Goal: Task Accomplishment & Management: Manage account settings

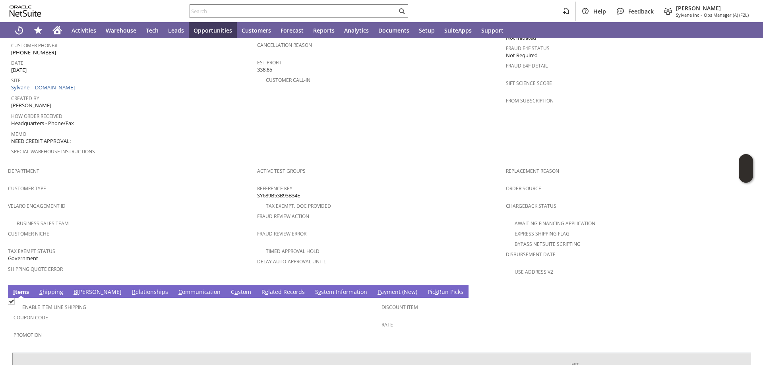
scroll to position [407, 0]
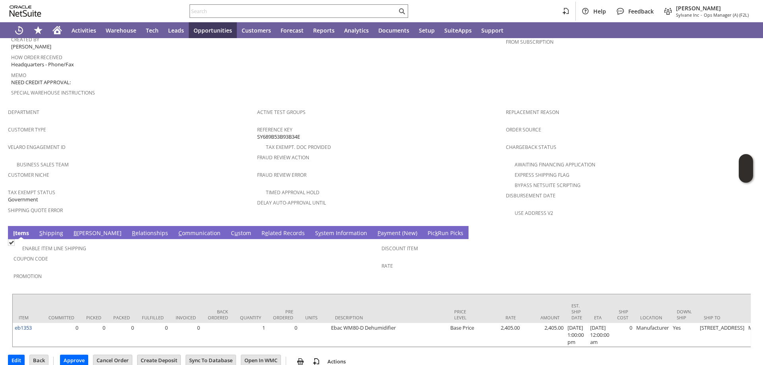
click at [51, 229] on link "S hipping" at bounding box center [51, 233] width 28 height 9
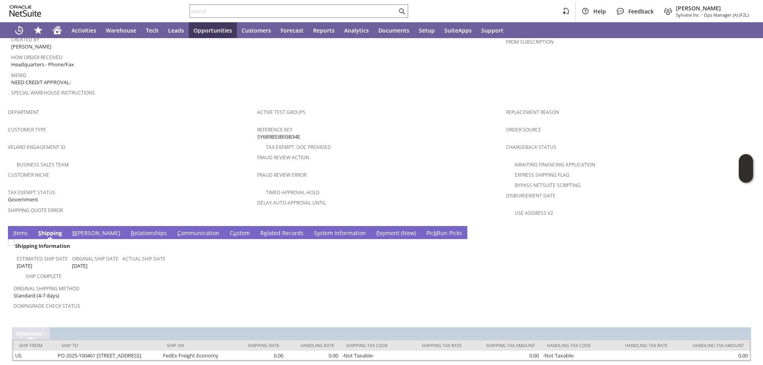
click at [312, 229] on link "S y stem Information" at bounding box center [340, 233] width 56 height 9
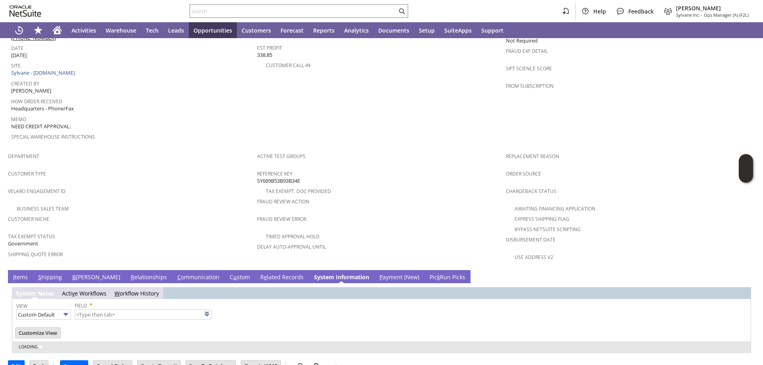
type input "1 to 25 of 70"
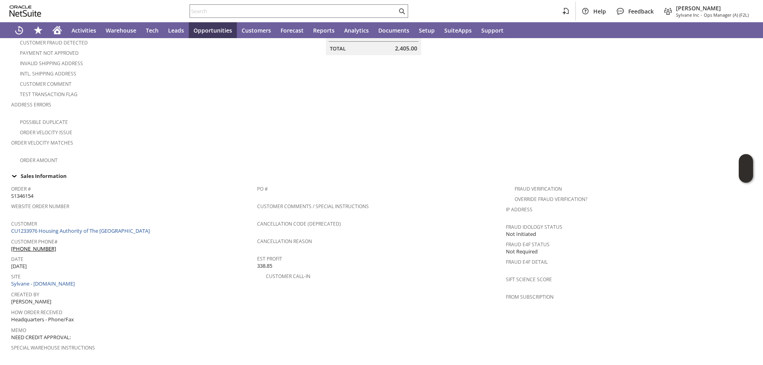
scroll to position [159, 0]
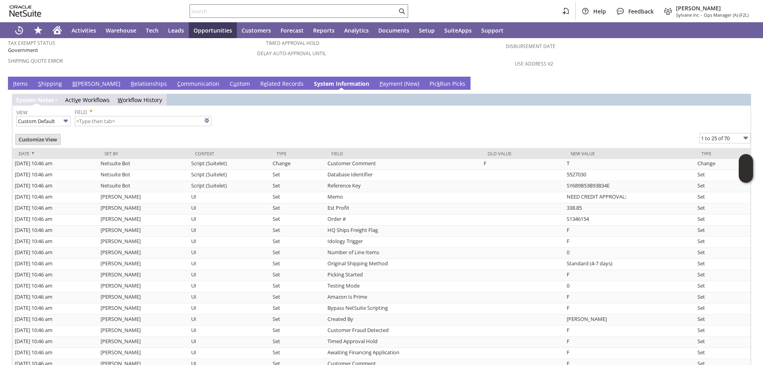
click at [19, 80] on link "I tems" at bounding box center [20, 84] width 19 height 9
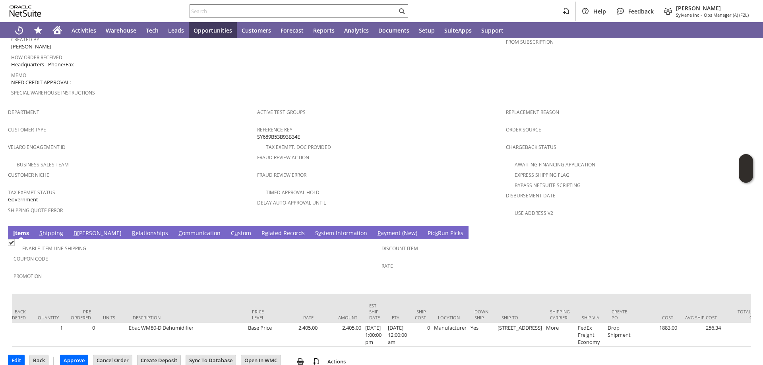
scroll to position [0, 0]
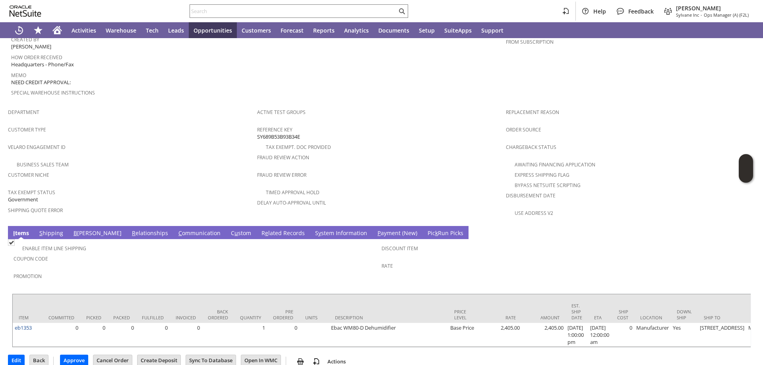
click at [49, 229] on link "S hipping" at bounding box center [51, 233] width 28 height 9
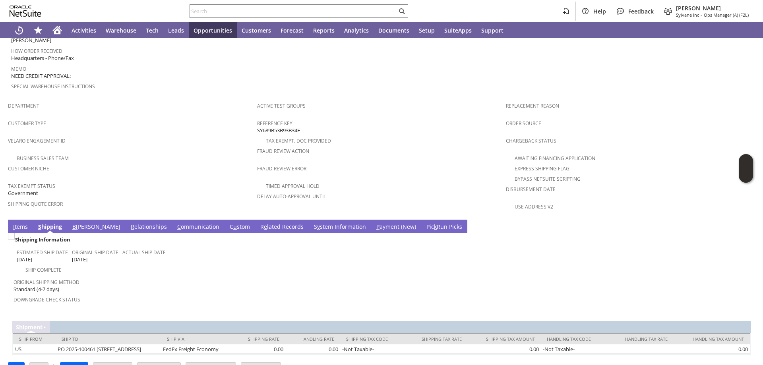
scroll to position [414, 0]
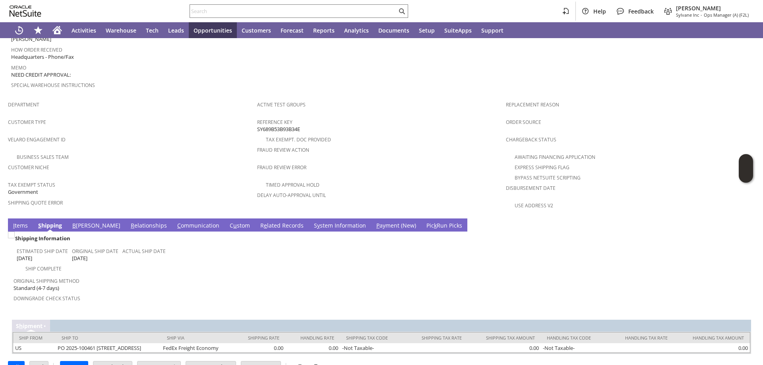
click at [78, 222] on link "B [PERSON_NAME]" at bounding box center [96, 226] width 52 height 9
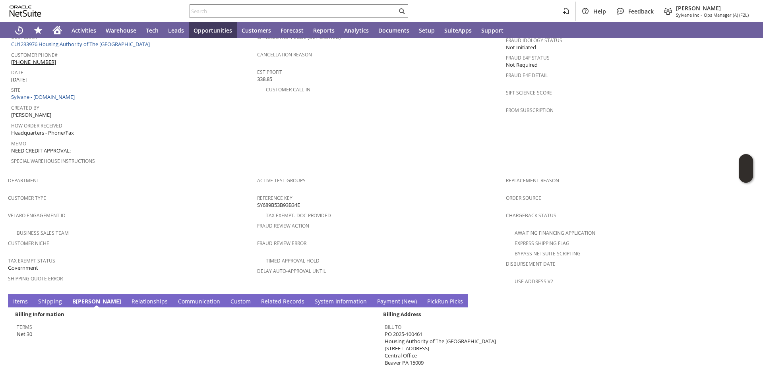
scroll to position [375, 0]
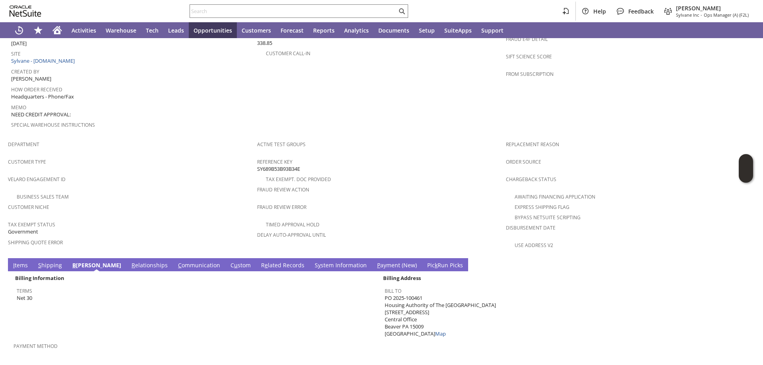
drag, startPoint x: 422, startPoint y: 282, endPoint x: 382, endPoint y: 282, distance: 39.7
click at [384, 294] on span "PO 2025-100461 Housing Authority of The County of Beaver 300 State Ave Central …" at bounding box center [439, 315] width 111 height 43
copy span "PO 2025-100461"
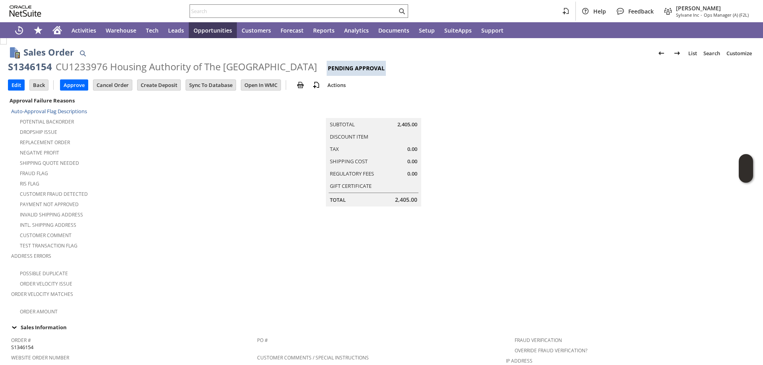
scroll to position [0, 0]
click at [12, 86] on input "Edit" at bounding box center [16, 85] width 16 height 10
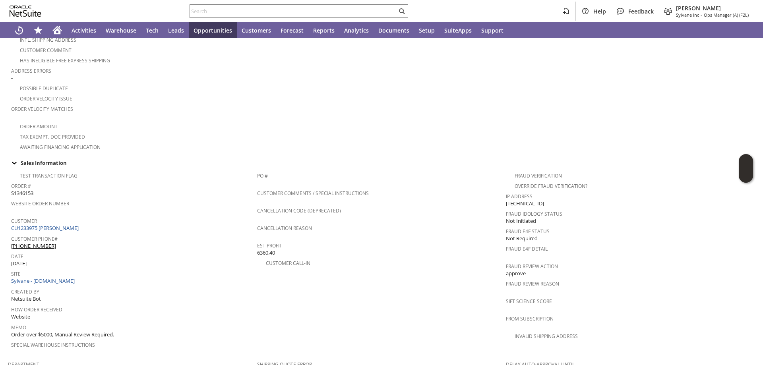
scroll to position [238, 0]
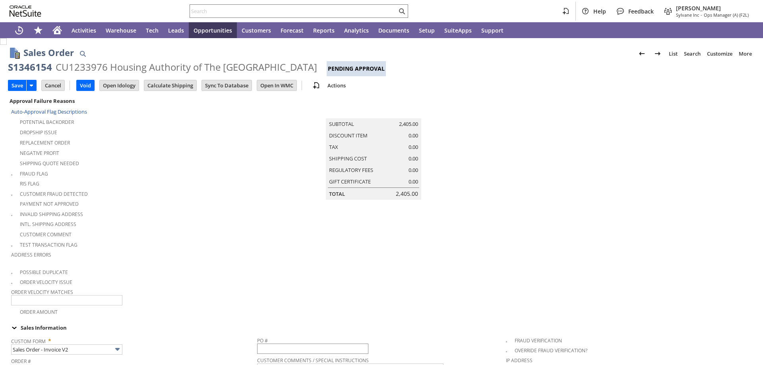
scroll to position [119, 0]
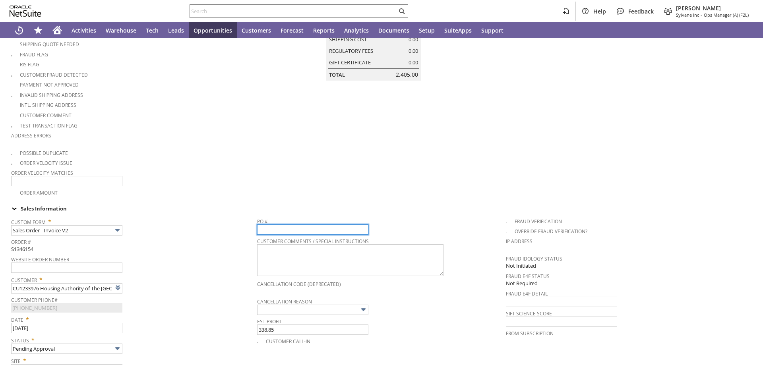
click at [288, 224] on input "text" at bounding box center [312, 229] width 111 height 10
paste input "PO 2025-100461"
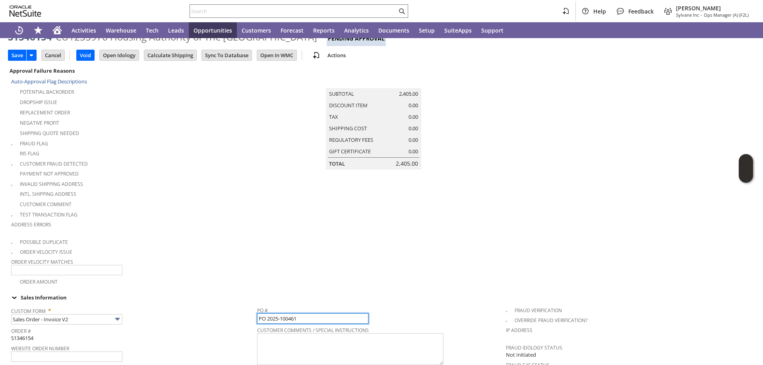
scroll to position [0, 0]
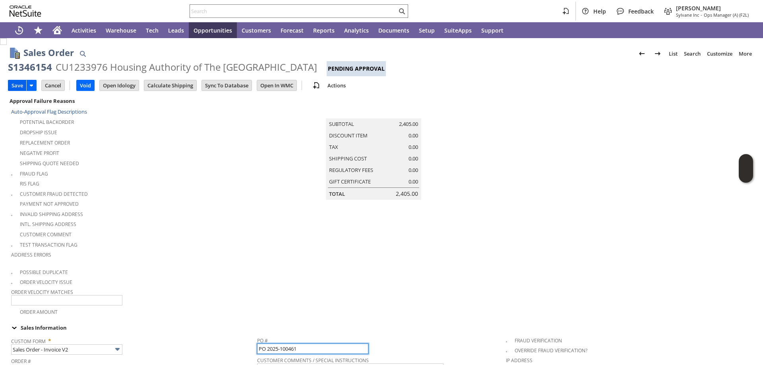
type input "PO 2025-100461"
click at [14, 84] on input "Save" at bounding box center [17, 85] width 18 height 10
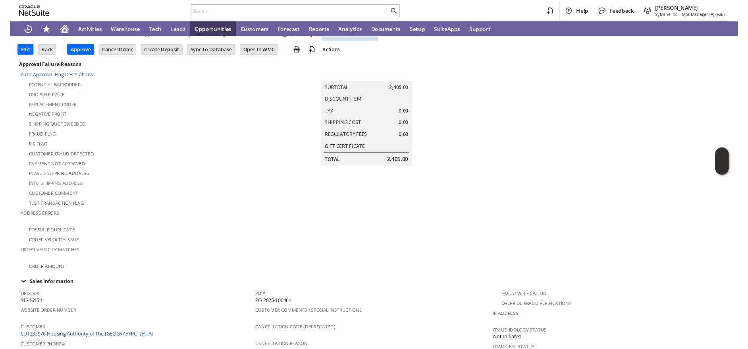
scroll to position [119, 0]
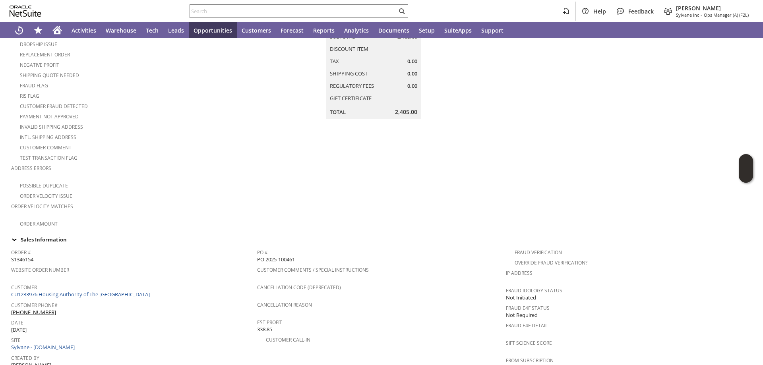
click at [21, 256] on span "S1346154" at bounding box center [22, 260] width 22 height 8
copy span "S1346154"
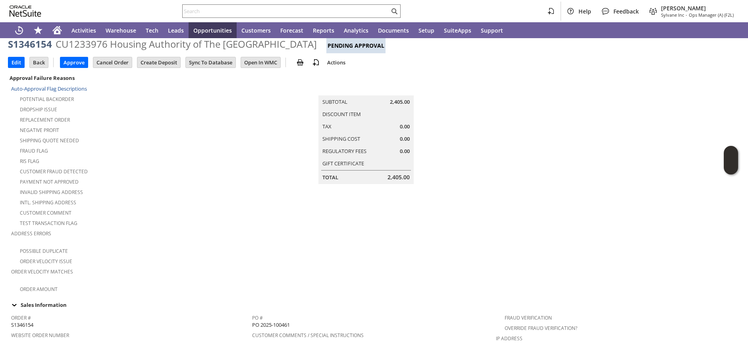
scroll to position [0, 0]
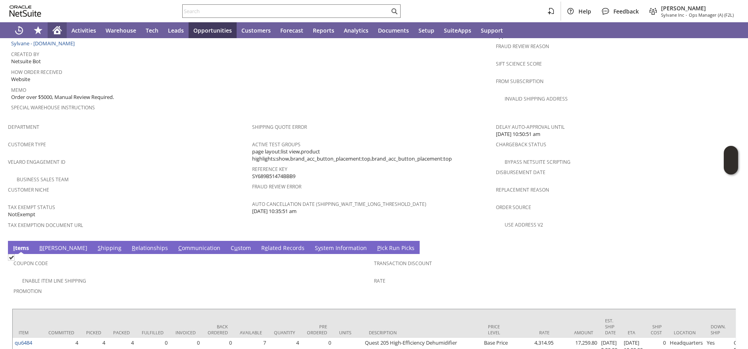
scroll to position [460, 0]
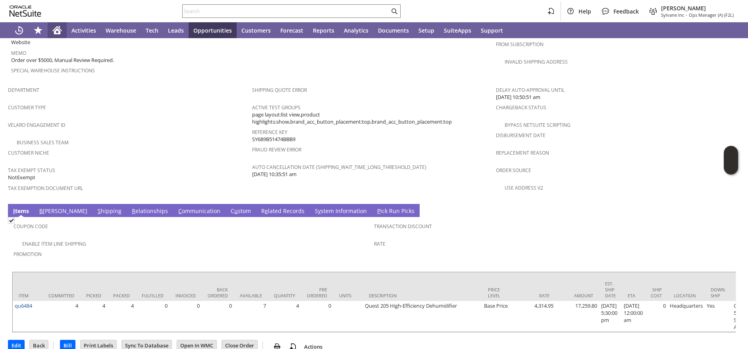
click at [49, 207] on link "B [PERSON_NAME]" at bounding box center [63, 211] width 52 height 9
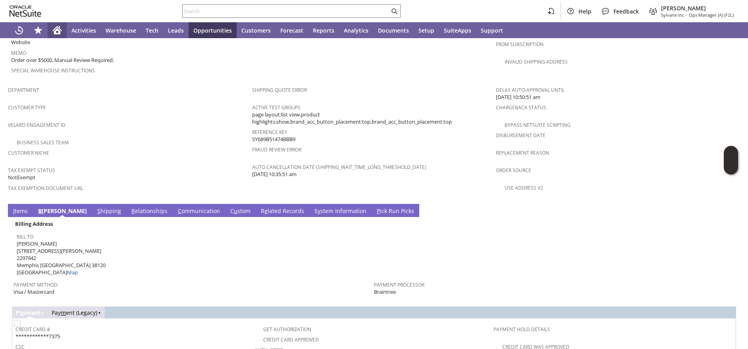
scroll to position [579, 0]
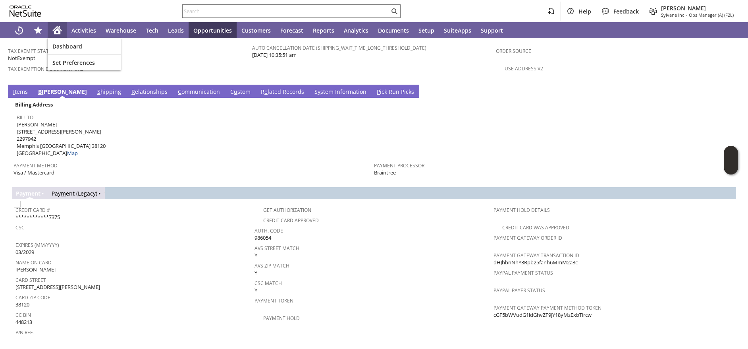
click at [55, 31] on icon "Home" at bounding box center [57, 31] width 6 height 6
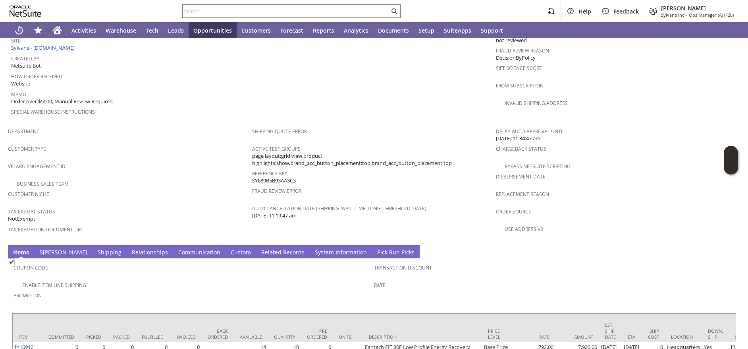
scroll to position [460, 0]
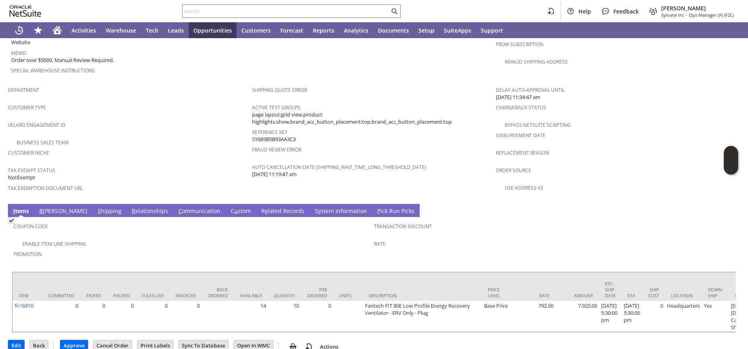
click at [49, 207] on link "B [PERSON_NAME]" at bounding box center [63, 211] width 52 height 9
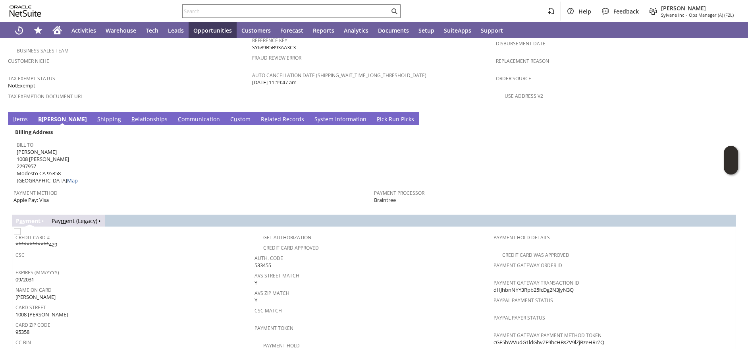
scroll to position [539, 0]
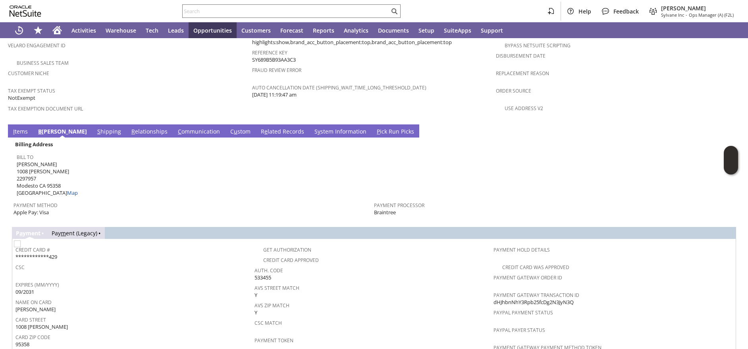
click at [95, 127] on link "S hipping" at bounding box center [109, 131] width 28 height 9
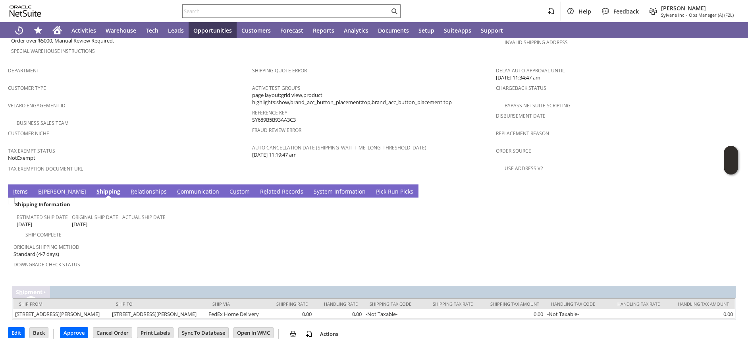
scroll to position [473, 0]
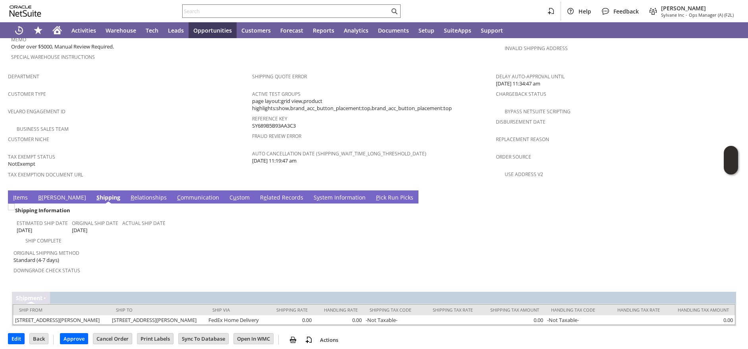
click at [20, 193] on link "I tems" at bounding box center [20, 197] width 19 height 9
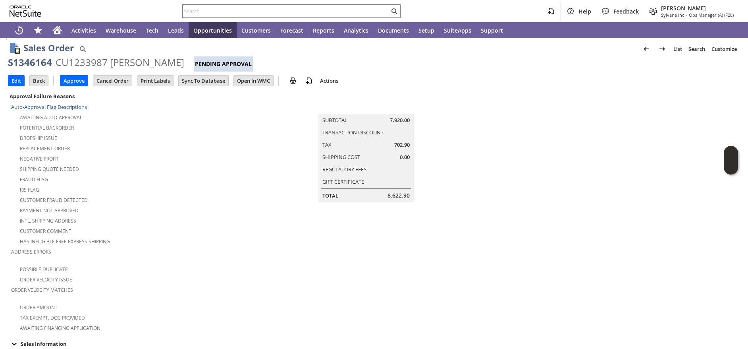
scroll to position [0, 0]
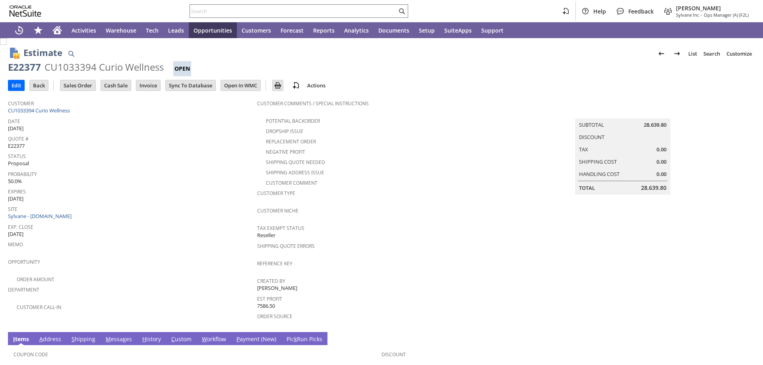
scroll to position [112, 0]
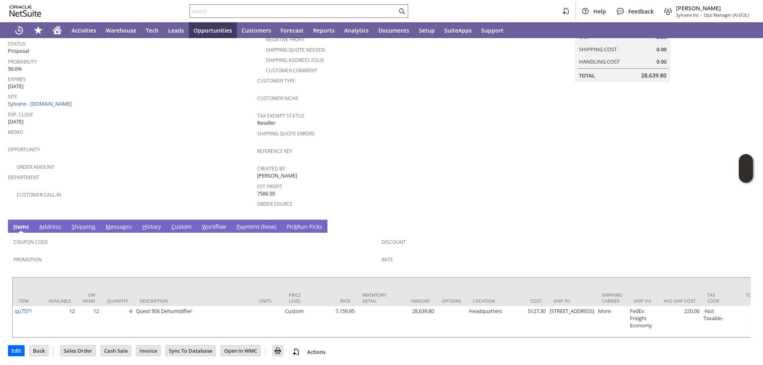
click at [209, 12] on input "text" at bounding box center [293, 11] width 207 height 10
paste input "ai4863"
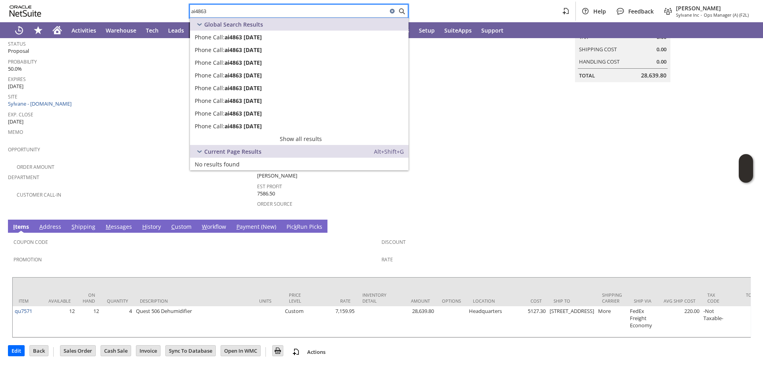
click at [191, 12] on input "ai4863" at bounding box center [288, 11] width 197 height 10
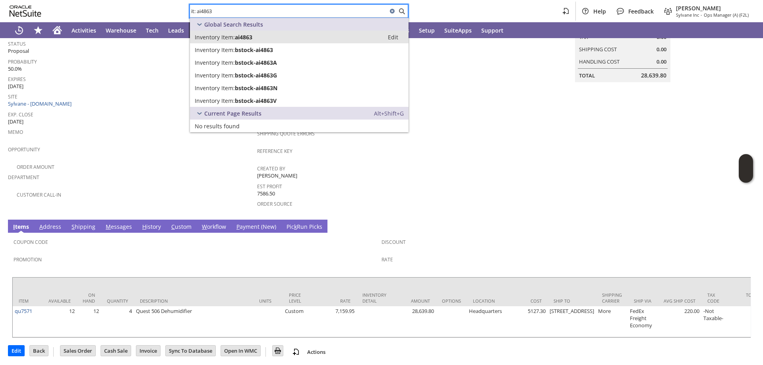
type input "it: ai4863"
click at [243, 33] on link "Inventory Item: ai4863 Edit" at bounding box center [299, 37] width 218 height 13
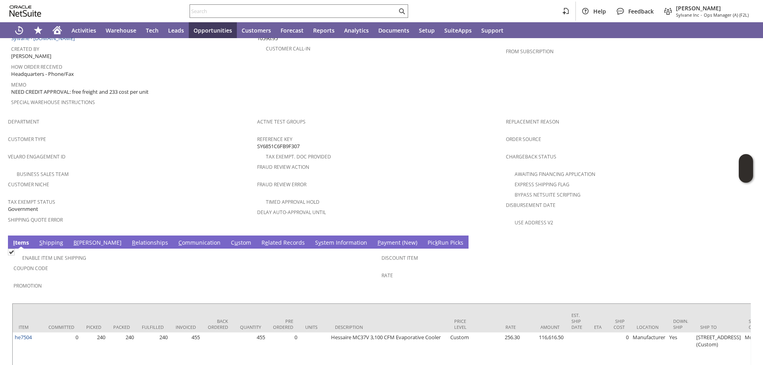
scroll to position [435, 0]
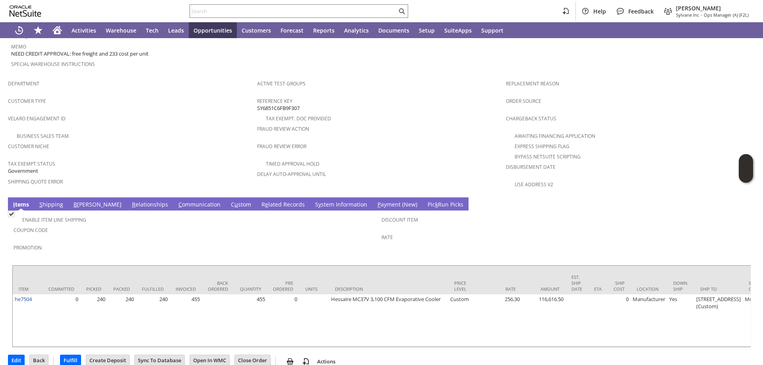
click at [259, 201] on link "R e lated Records" at bounding box center [282, 205] width 47 height 9
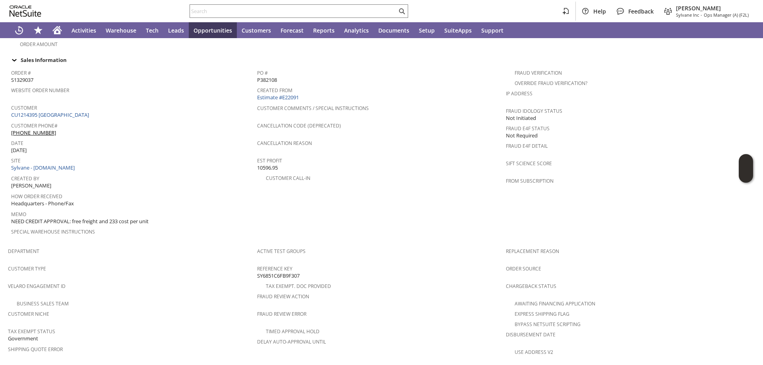
scroll to position [334, 0]
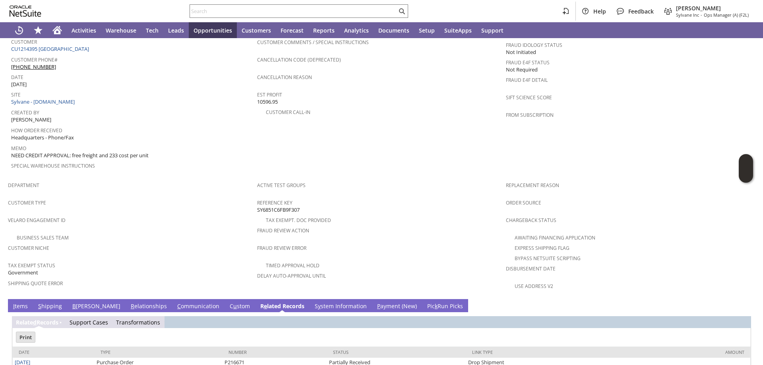
click at [19, 302] on link "I tems" at bounding box center [20, 306] width 19 height 9
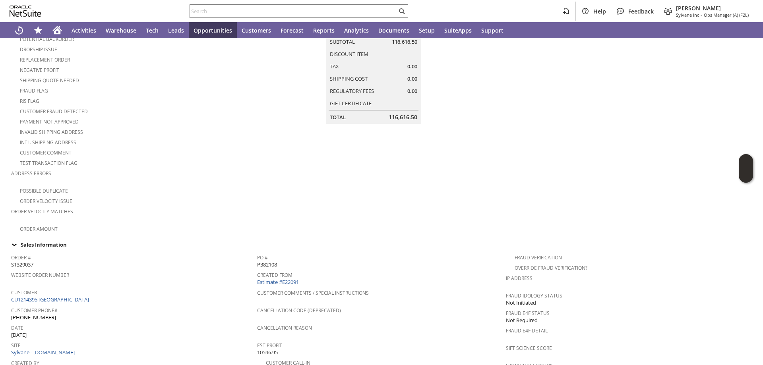
scroll to position [0, 0]
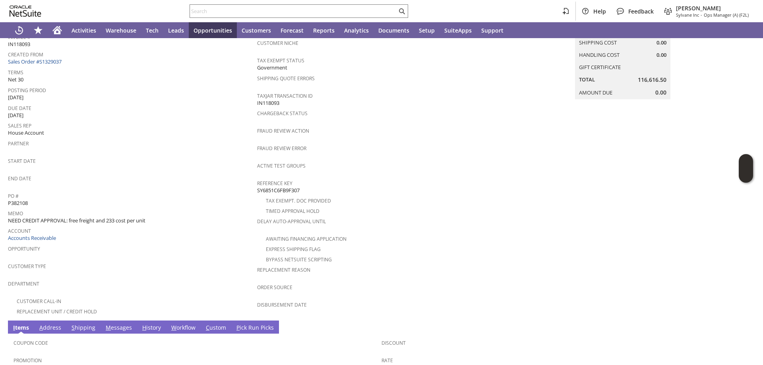
scroll to position [238, 0]
